Goal: Find specific page/section: Find specific page/section

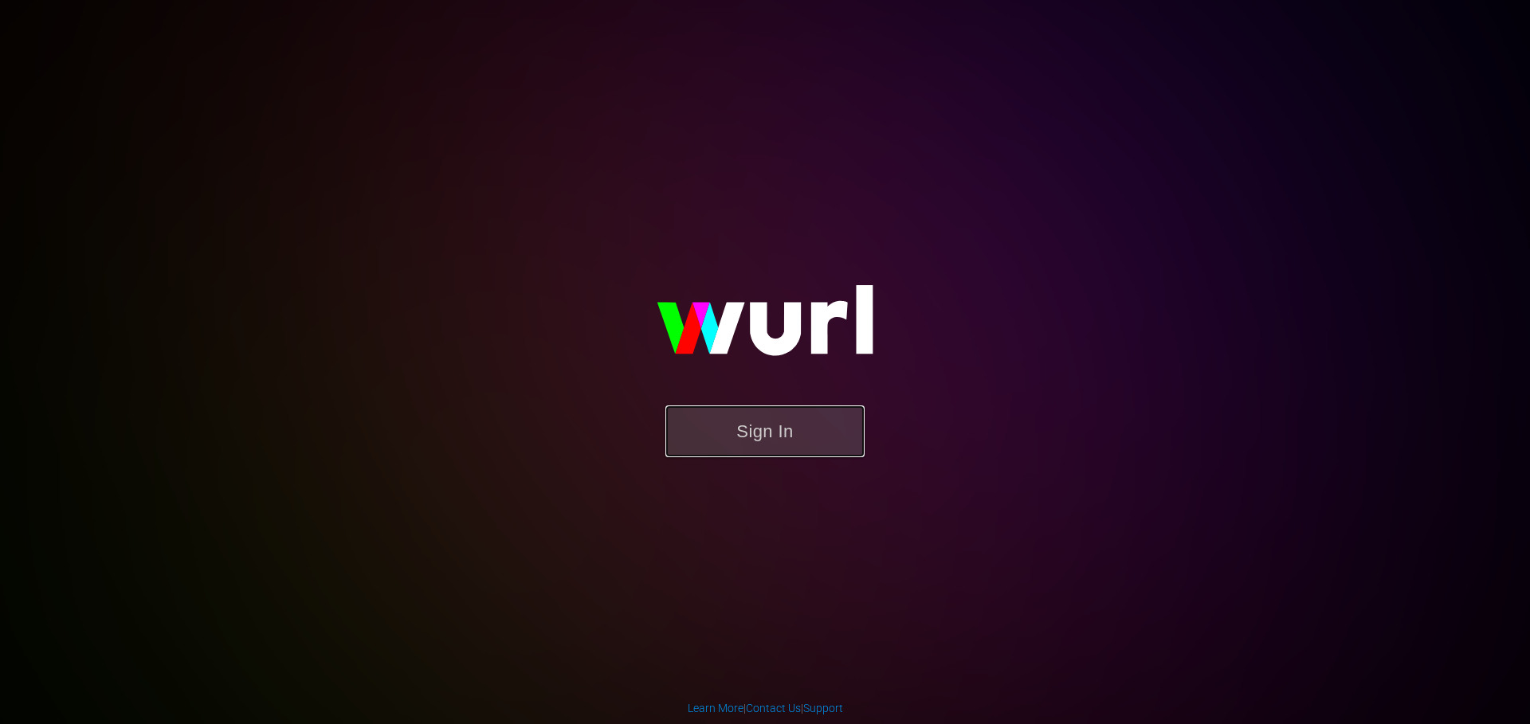
click at [732, 421] on button "Sign In" at bounding box center [764, 432] width 199 height 52
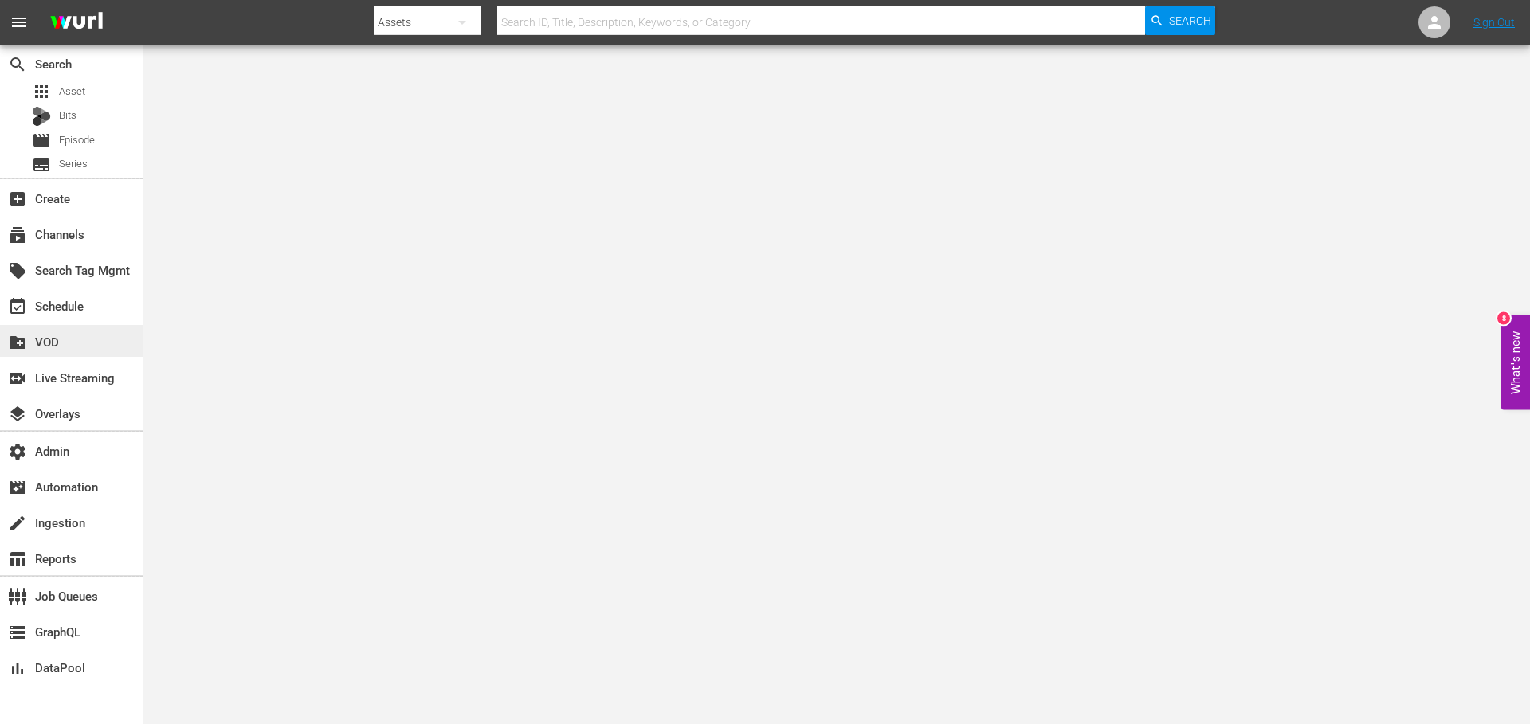
click at [59, 343] on div "create_new_folder VOD" at bounding box center [44, 339] width 89 height 14
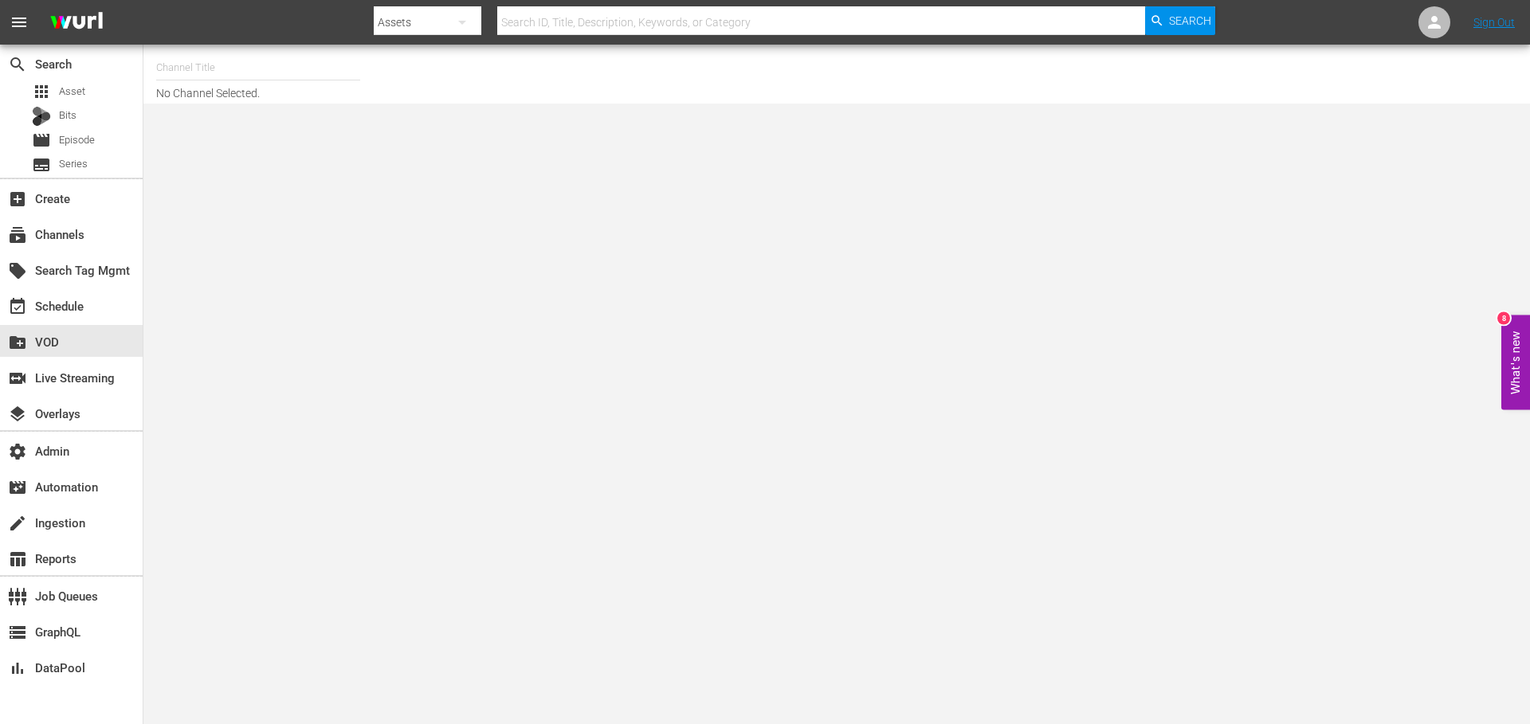
click at [251, 74] on input "text" at bounding box center [258, 68] width 204 height 38
paste input "1951"
type input "1951"
click at [78, 231] on div "subscriptions Channels" at bounding box center [44, 232] width 89 height 14
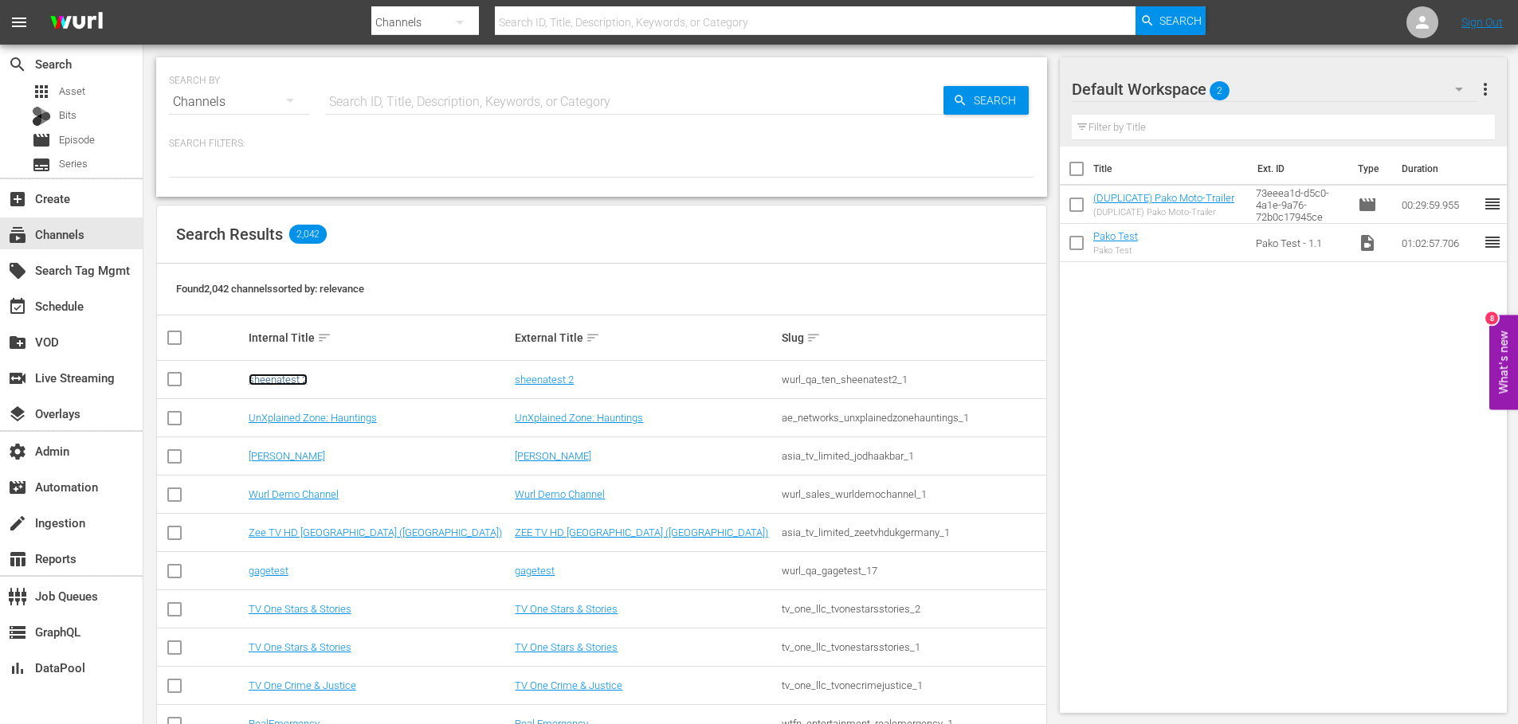
click at [284, 384] on link "sheenatest 2" at bounding box center [278, 380] width 59 height 12
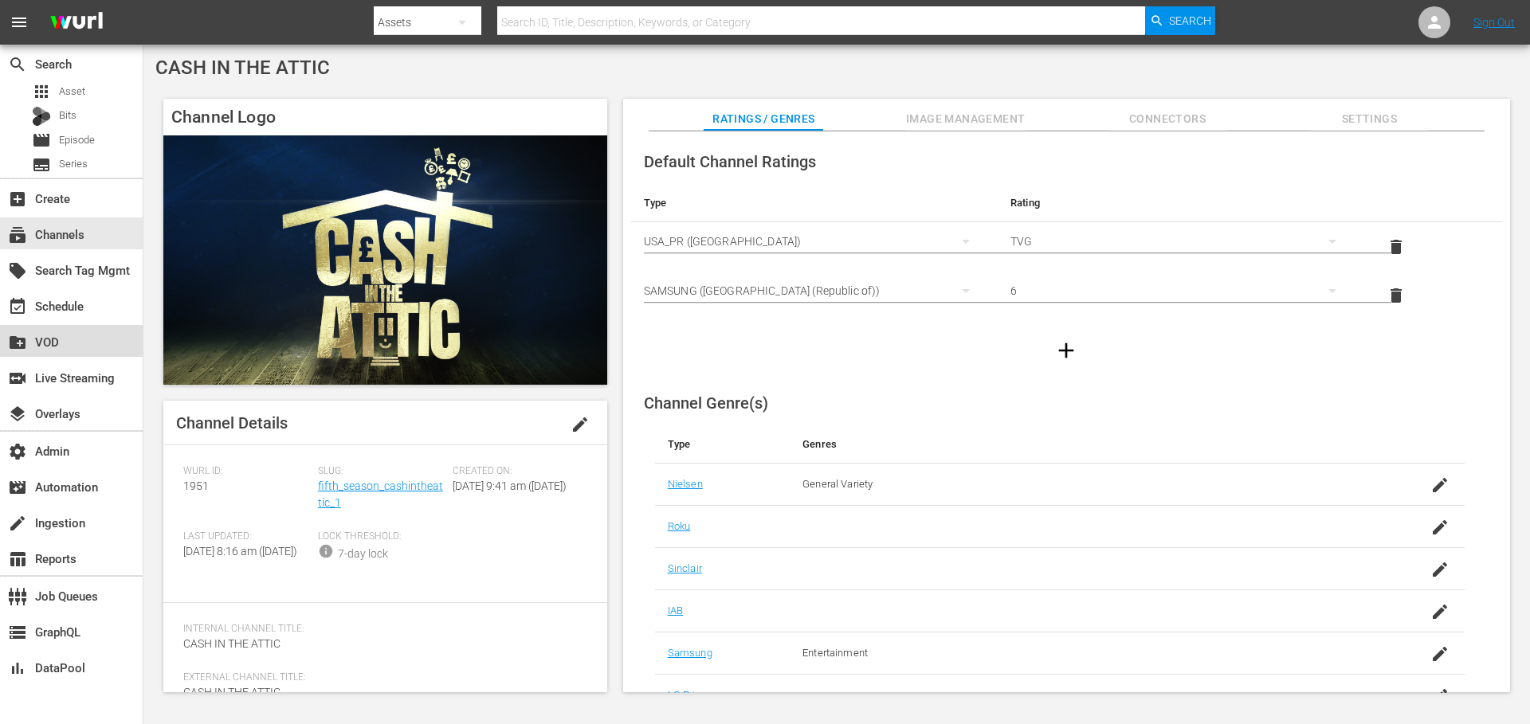
click at [66, 339] on div "create_new_folder VOD" at bounding box center [44, 339] width 89 height 14
